Goal: Find contact information: Find contact information

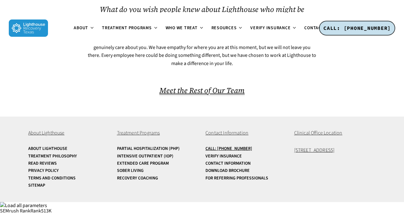
scroll to position [460, 0]
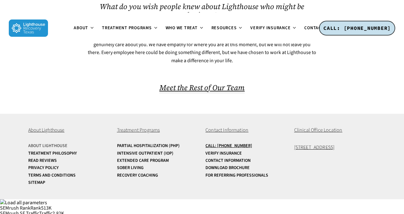
click at [37, 148] on link "About Lighthouse" at bounding box center [69, 145] width 82 height 5
click at [44, 164] on li "Read Reviews" at bounding box center [69, 160] width 82 height 7
click at [43, 170] on link "Privacy Policy" at bounding box center [69, 167] width 82 height 5
click at [43, 177] on link "Terms and Conditions" at bounding box center [69, 175] width 82 height 5
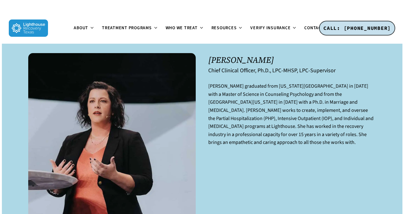
scroll to position [0, 0]
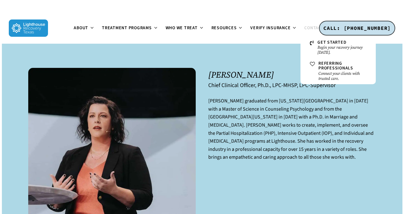
click at [318, 27] on span "Contact" at bounding box center [313, 28] width 19 height 6
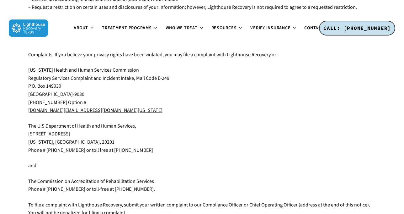
scroll to position [521, 0]
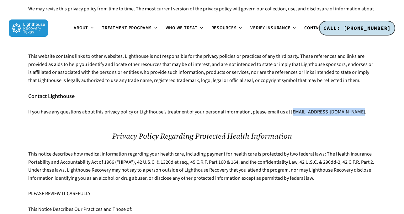
drag, startPoint x: 352, startPoint y: 106, endPoint x: 292, endPoint y: 101, distance: 60.1
drag, startPoint x: 291, startPoint y: 107, endPoint x: 354, endPoint y: 106, distance: 62.7
click at [354, 108] on p "If you have any questions about this privacy policy or Lighthouse’s treatment o…" at bounding box center [201, 112] width 347 height 8
copy p "hello@forrestk26.sg-host.com."
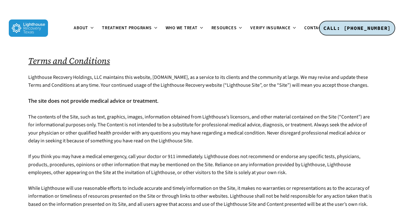
scroll to position [259, 0]
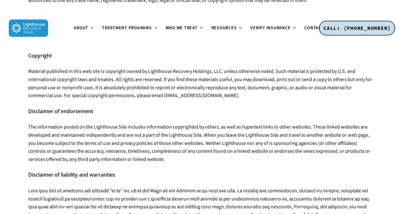
drag, startPoint x: 140, startPoint y: 108, endPoint x: 205, endPoint y: 106, distance: 64.3
click at [205, 99] on p "Material published in this web site is copyright owned by Lighthouse Recovery H…" at bounding box center [201, 83] width 347 height 32
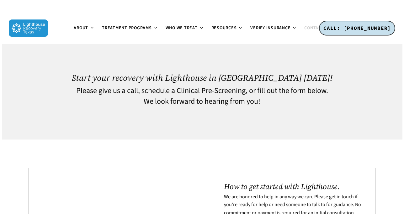
scroll to position [373, 0]
